Goal: Transaction & Acquisition: Purchase product/service

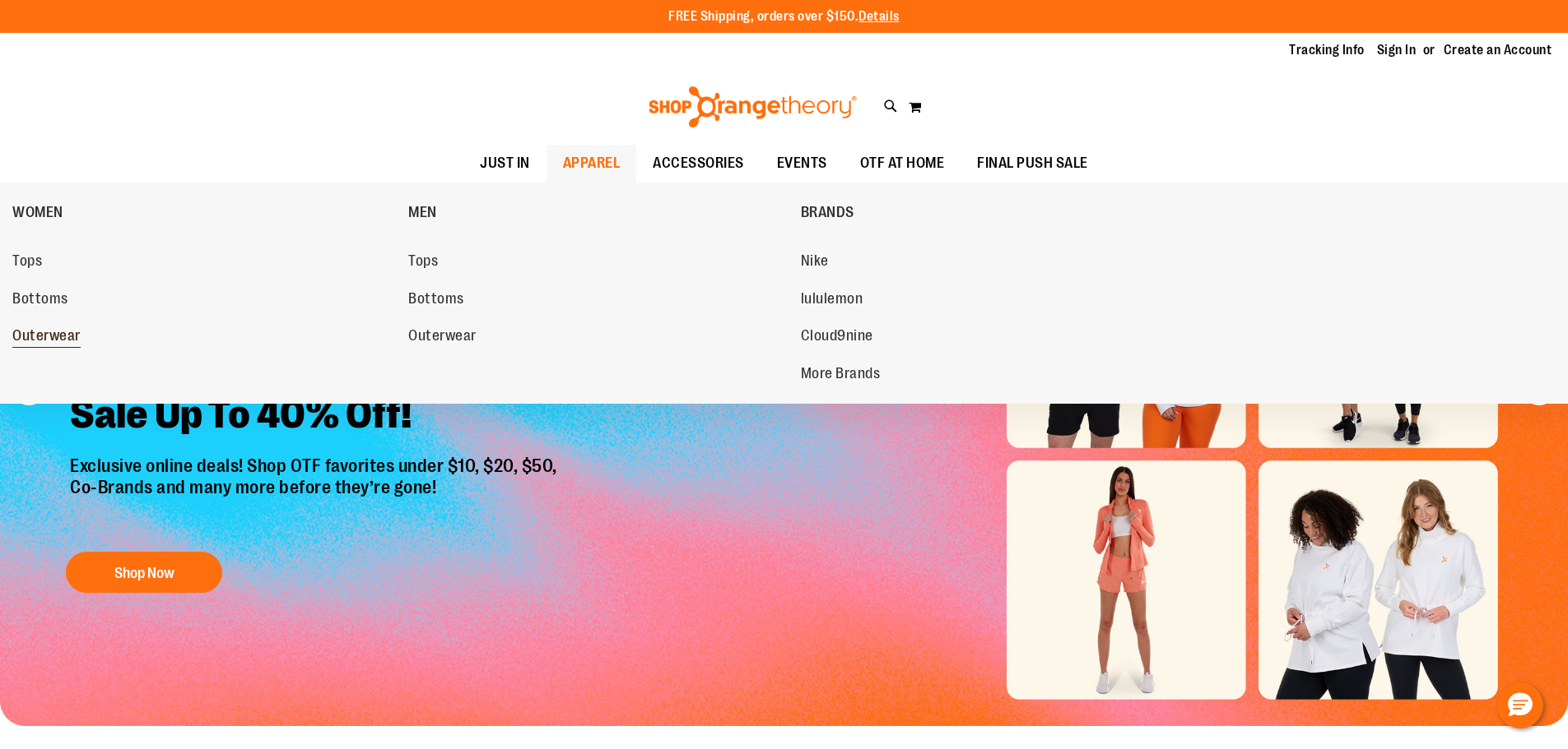
click at [42, 334] on span "Outerwear" at bounding box center [46, 337] width 68 height 21
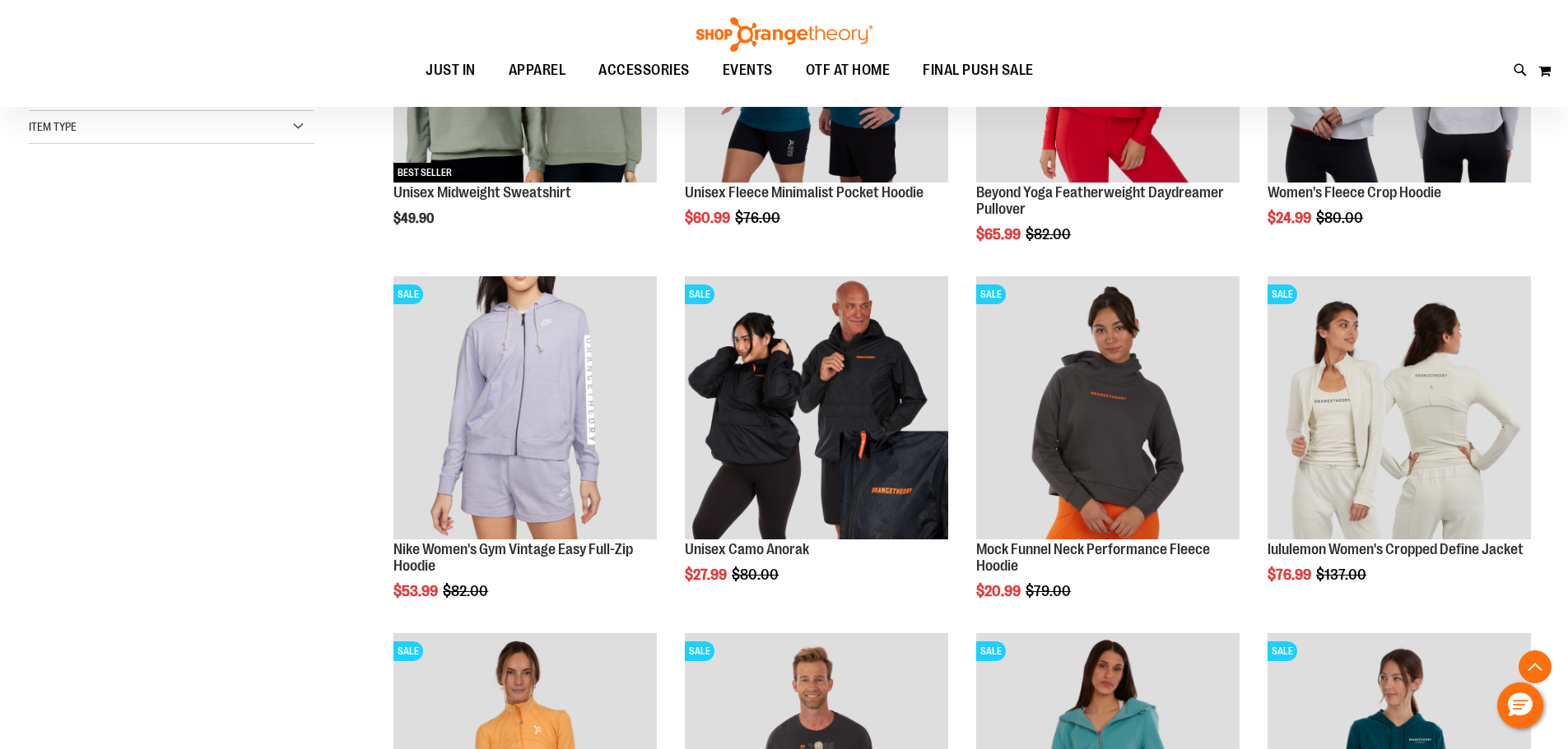
scroll to position [493, 0]
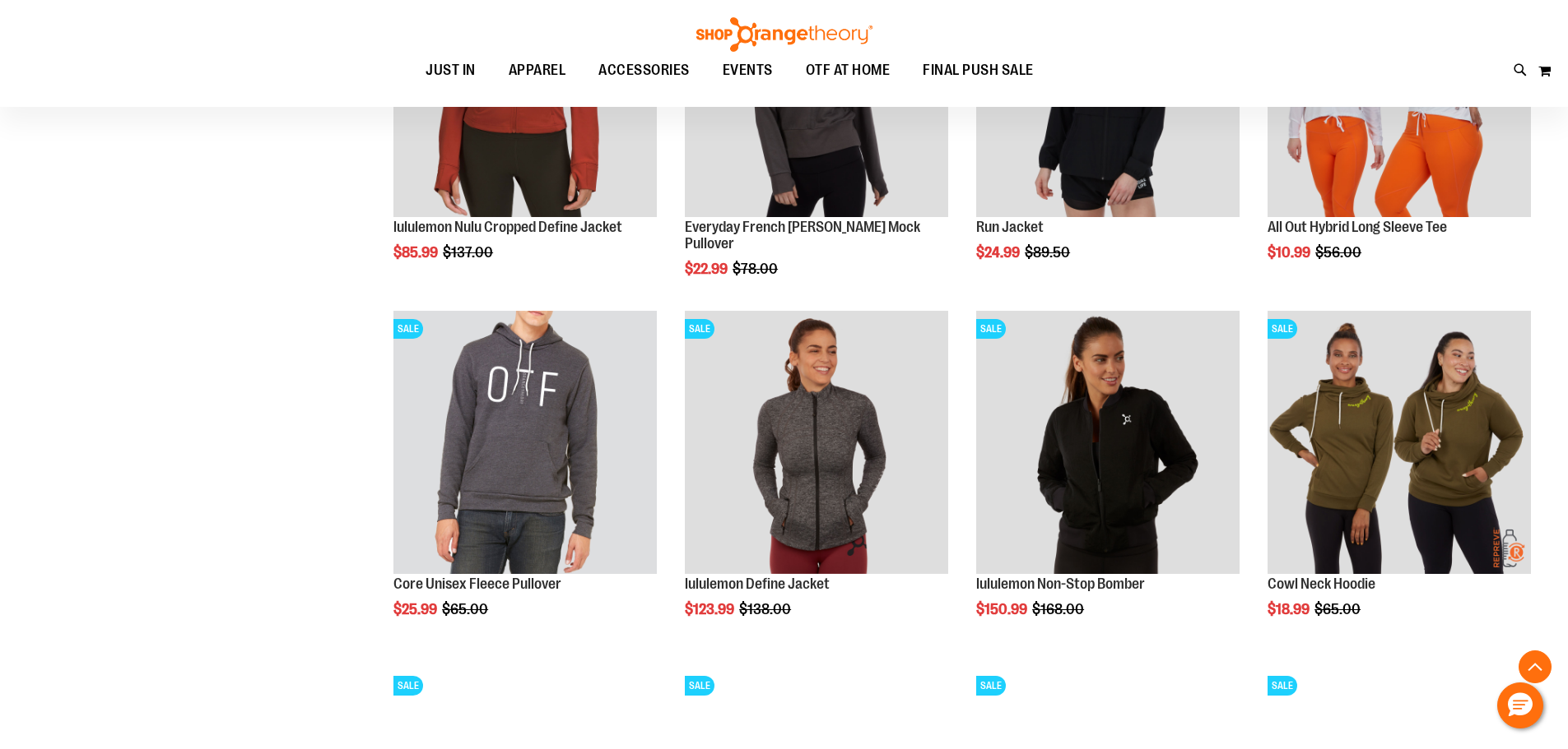
scroll to position [1480, 0]
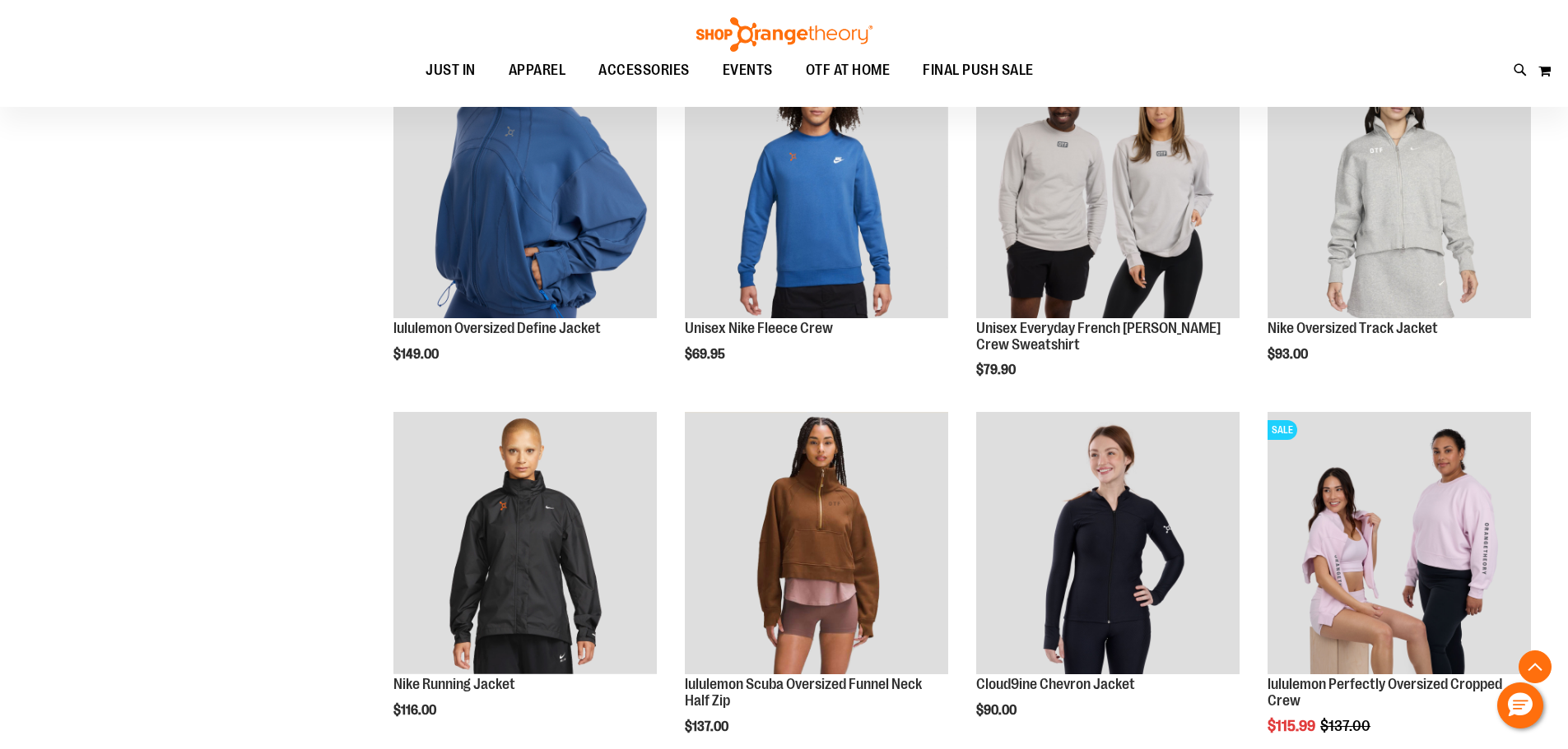
scroll to position [2960, 0]
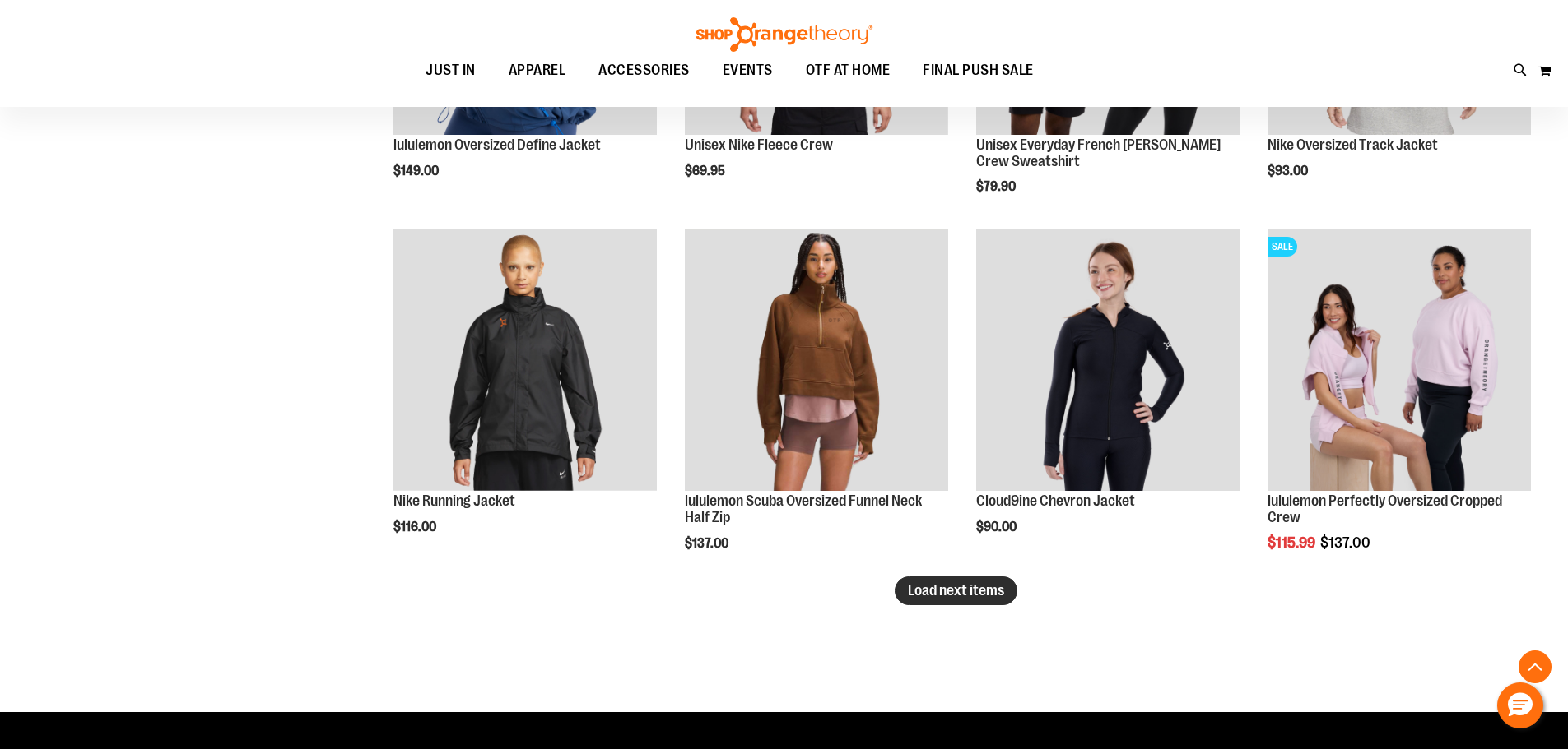
click at [968, 600] on button "Load next items" at bounding box center [955, 591] width 123 height 29
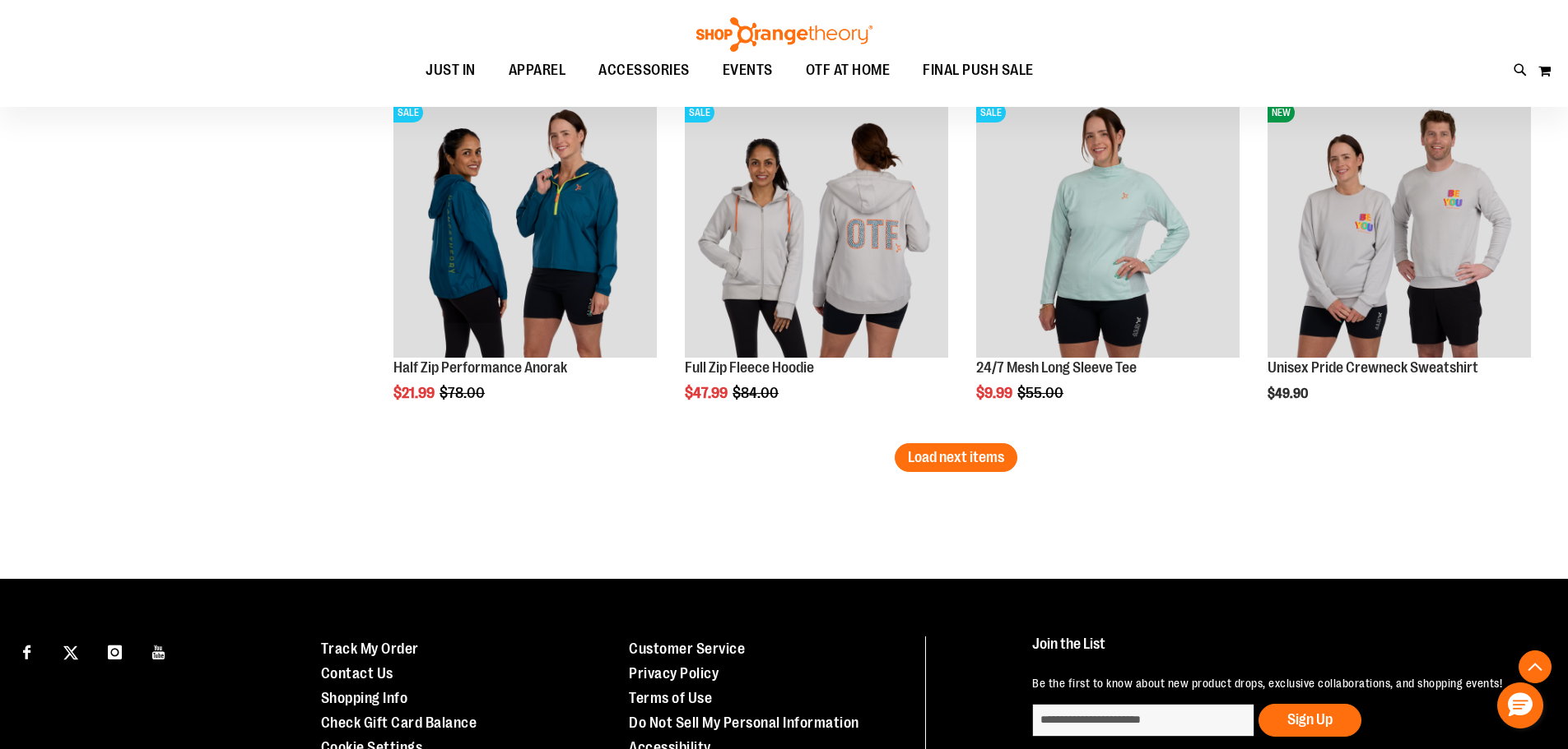
scroll to position [4276, 0]
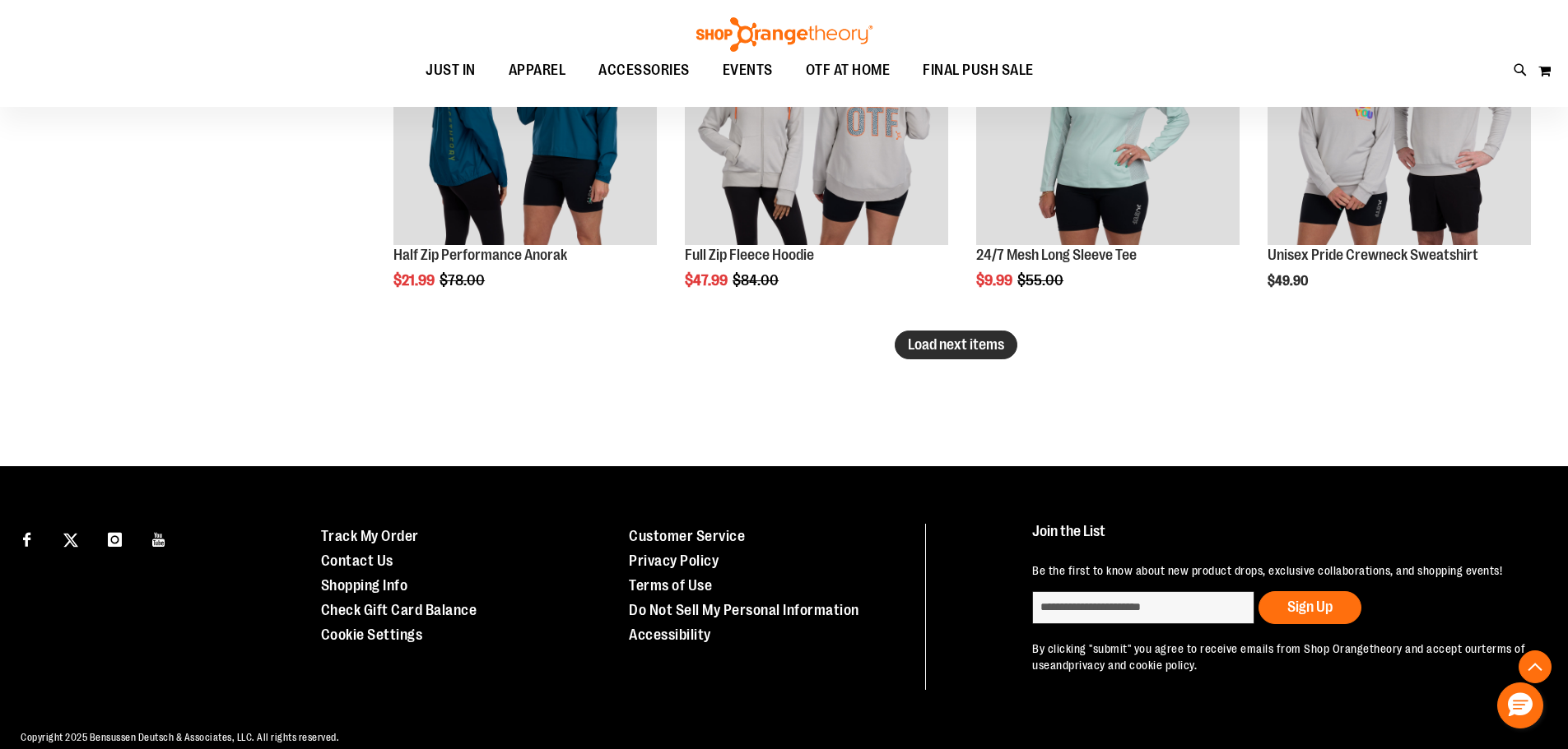
click at [977, 340] on span "Load next items" at bounding box center [956, 344] width 97 height 16
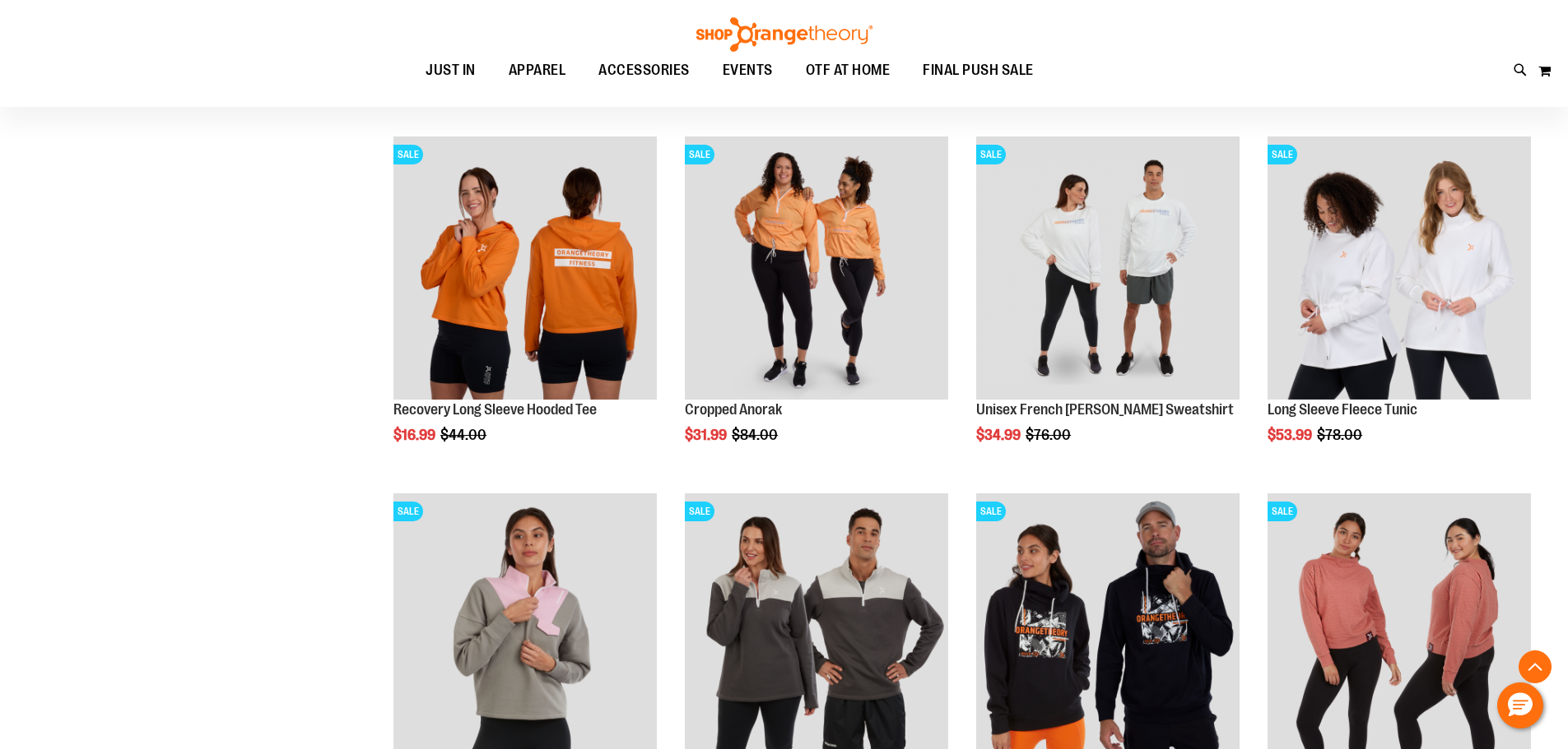
scroll to position [4479, 0]
